Goal: Use online tool/utility: Use online tool/utility

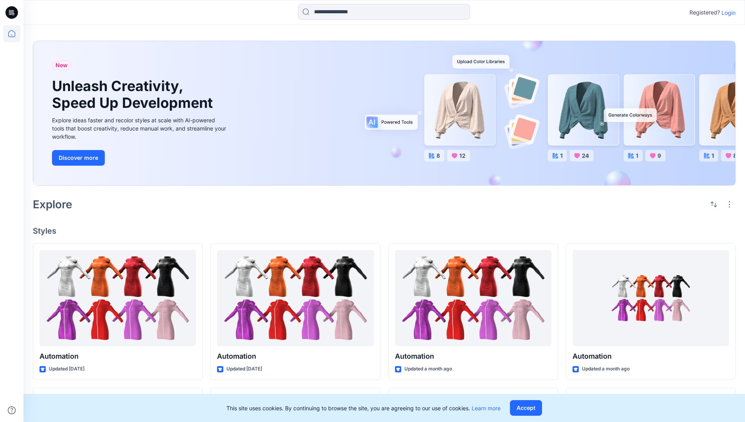
click at [726, 13] on p "Login" at bounding box center [728, 13] width 14 height 8
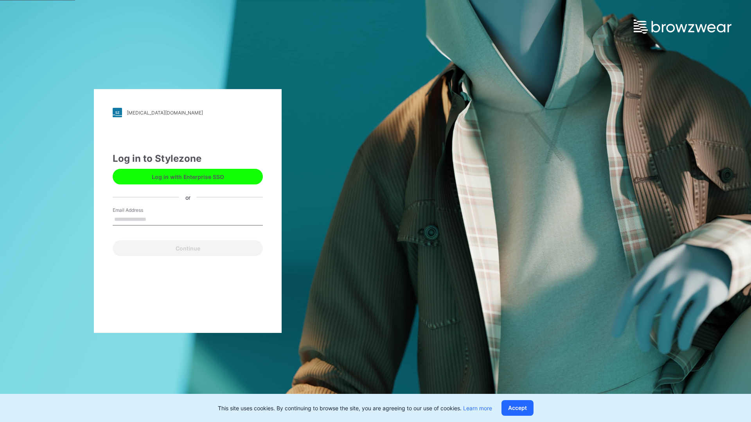
click at [154, 219] on input "Email Address" at bounding box center [188, 220] width 150 height 12
type input "**********"
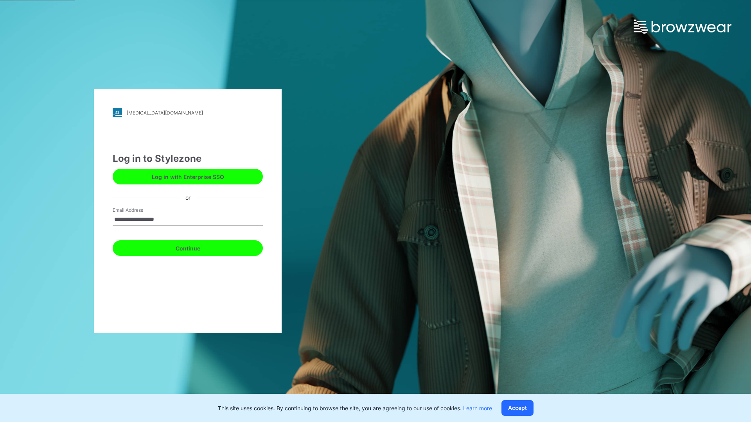
click at [196, 247] on button "Continue" at bounding box center [188, 248] width 150 height 16
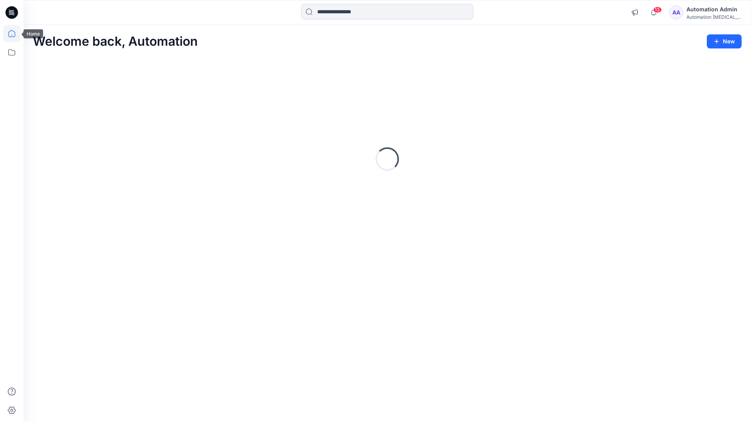
click at [15, 34] on icon at bounding box center [11, 33] width 7 height 7
click at [11, 54] on icon at bounding box center [11, 52] width 17 height 17
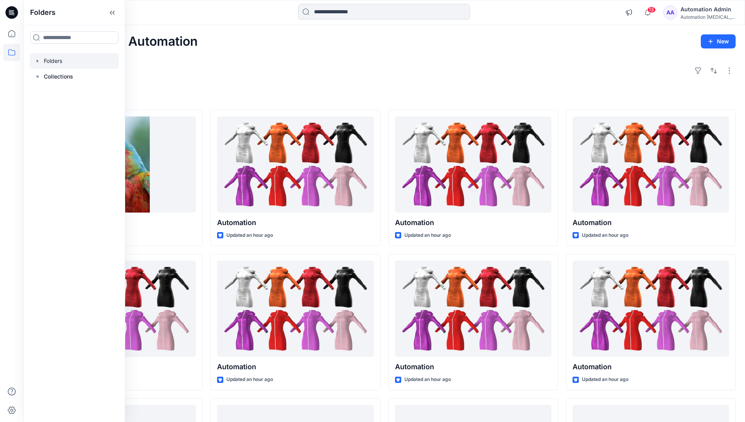
click at [88, 60] on div at bounding box center [74, 61] width 89 height 16
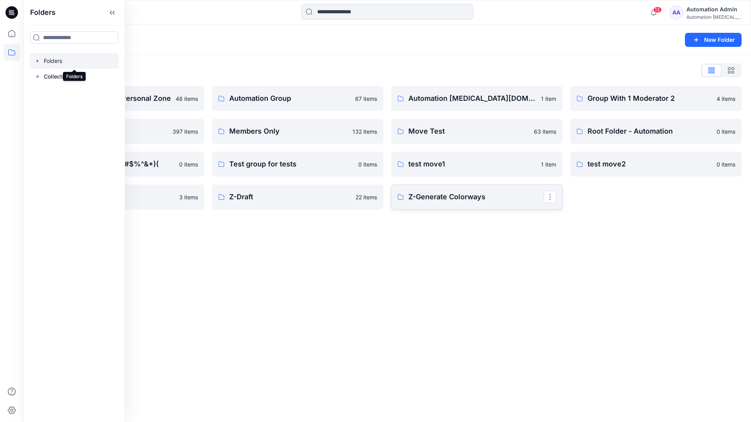
click at [481, 201] on p "Z-Generate Colorways" at bounding box center [475, 197] width 135 height 11
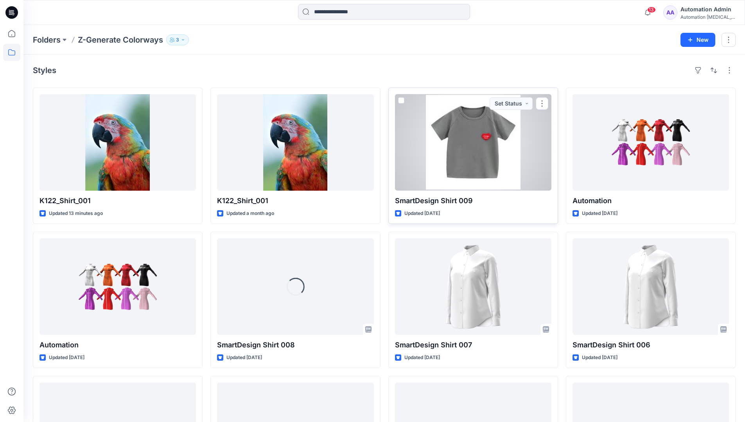
click at [401, 100] on span at bounding box center [401, 100] width 6 height 6
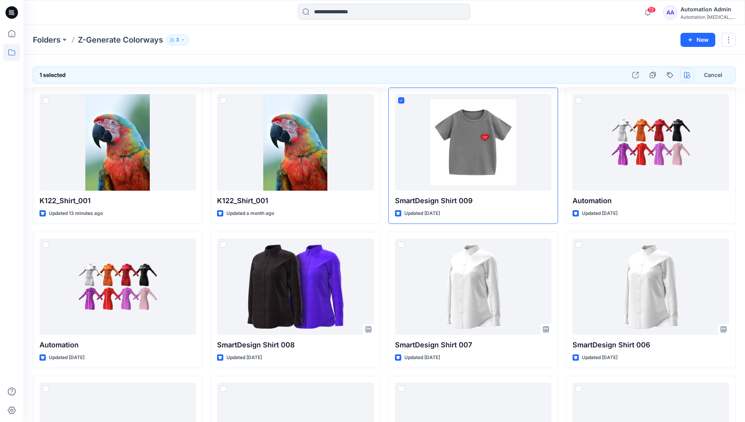
click at [687, 73] on icon "button" at bounding box center [687, 75] width 6 height 6
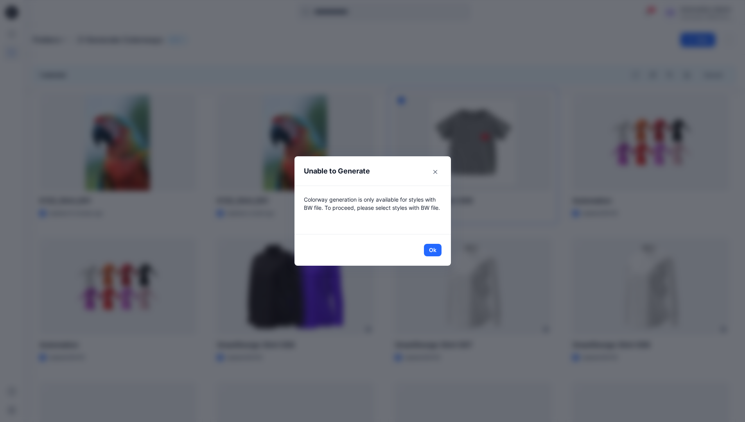
click at [395, 172] on header "Unable to Generate" at bounding box center [372, 170] width 156 height 29
click at [436, 249] on button "Ok" at bounding box center [433, 250] width 18 height 13
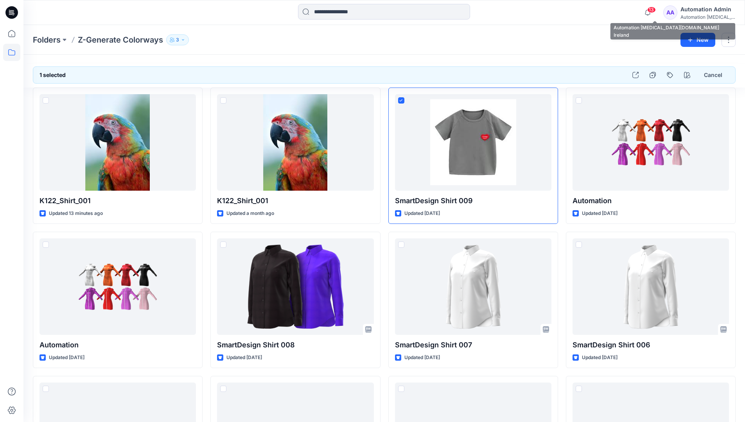
click at [716, 14] on div "Automation [MEDICAL_DATA]..." at bounding box center [707, 17] width 55 height 6
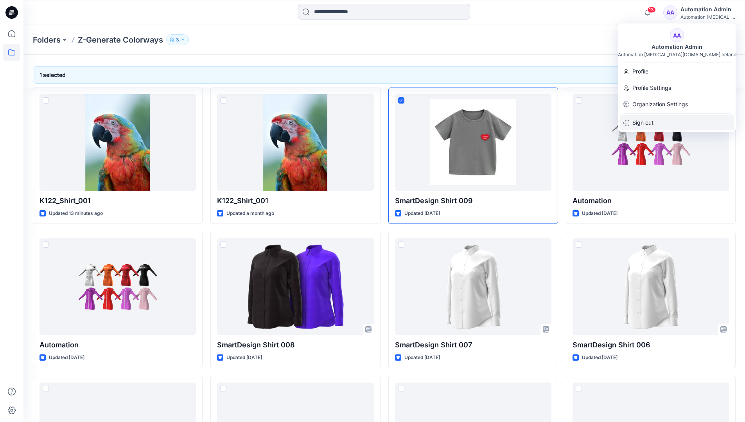
click at [672, 124] on div "Sign out" at bounding box center [677, 122] width 114 height 15
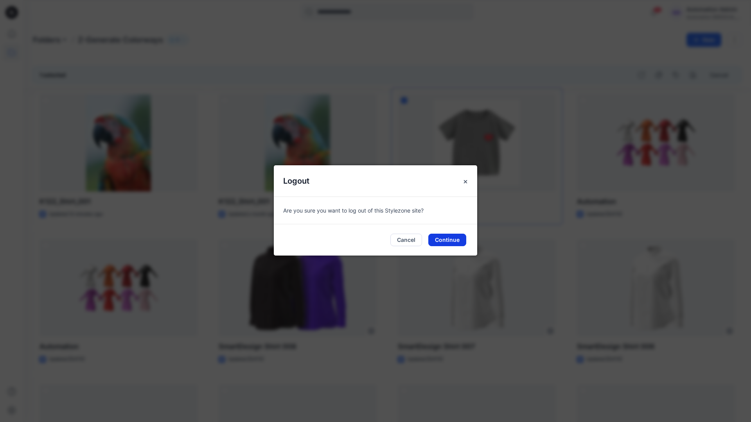
click at [450, 240] on button "Continue" at bounding box center [447, 240] width 38 height 13
